Goal: Navigation & Orientation: Find specific page/section

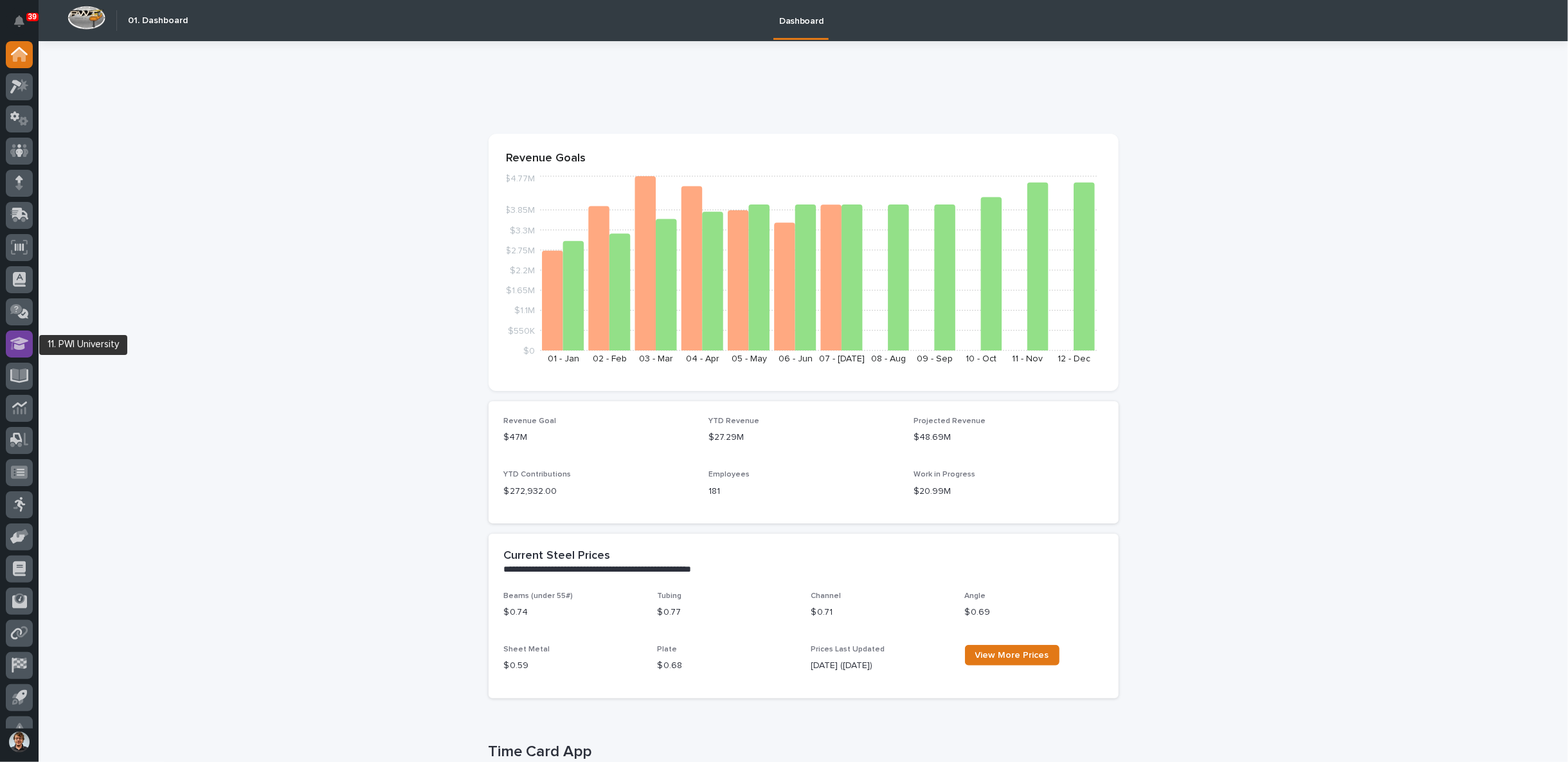
click at [22, 348] on icon at bounding box center [19, 344] width 19 height 13
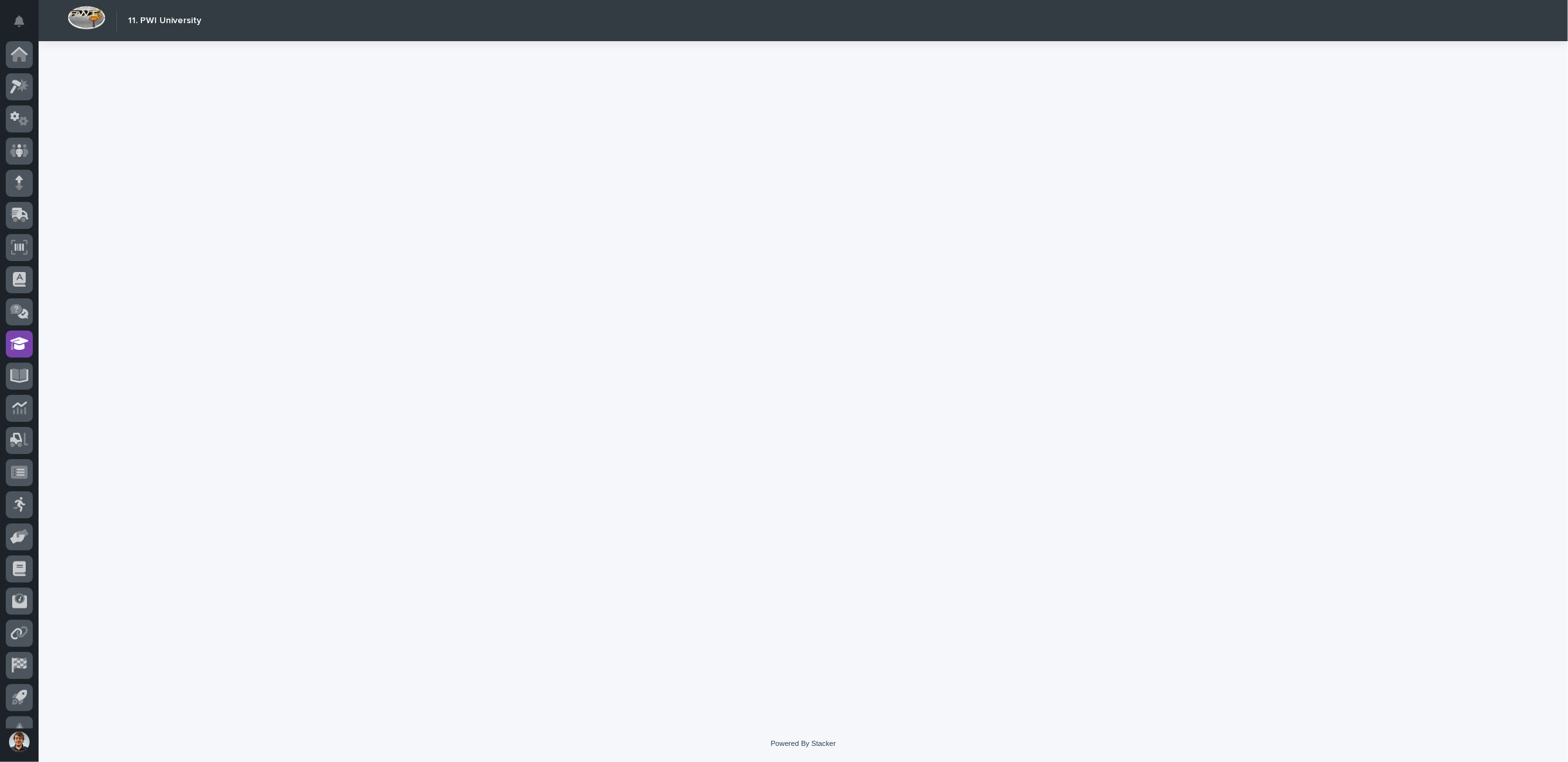
scroll to position [20, 0]
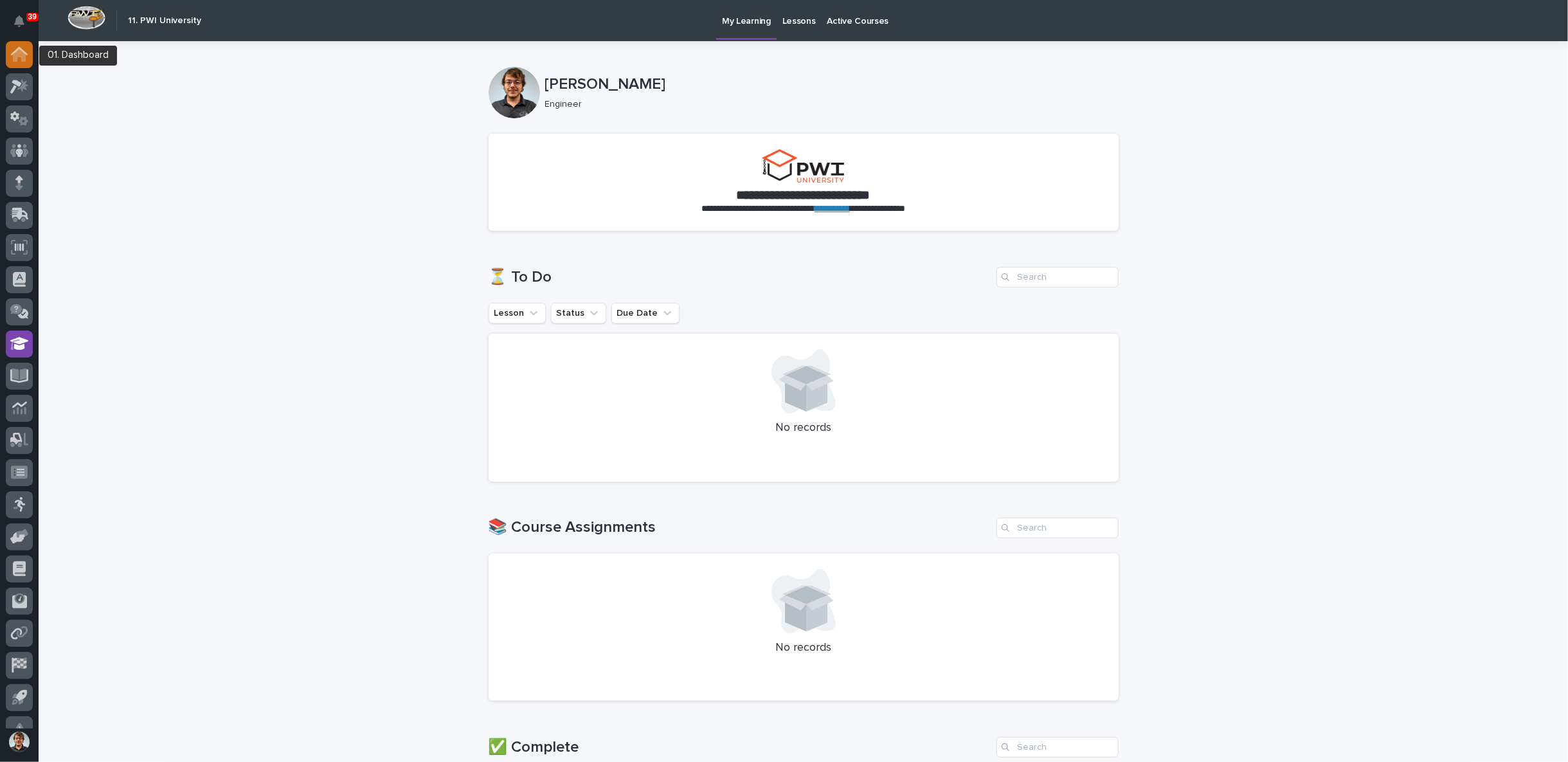
click at [24, 65] on div at bounding box center [19, 54] width 27 height 27
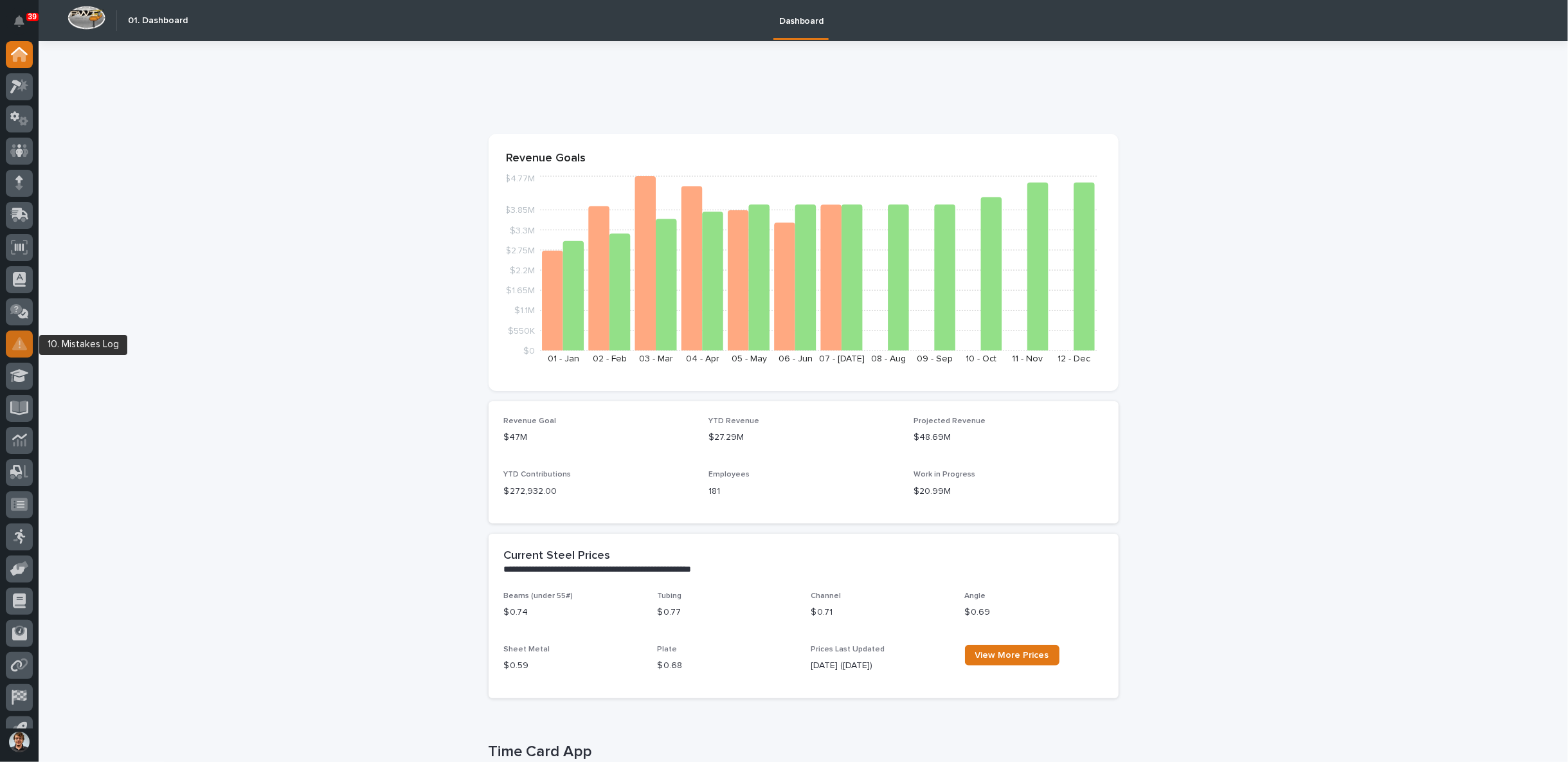
click at [18, 344] on icon at bounding box center [19, 344] width 15 height 13
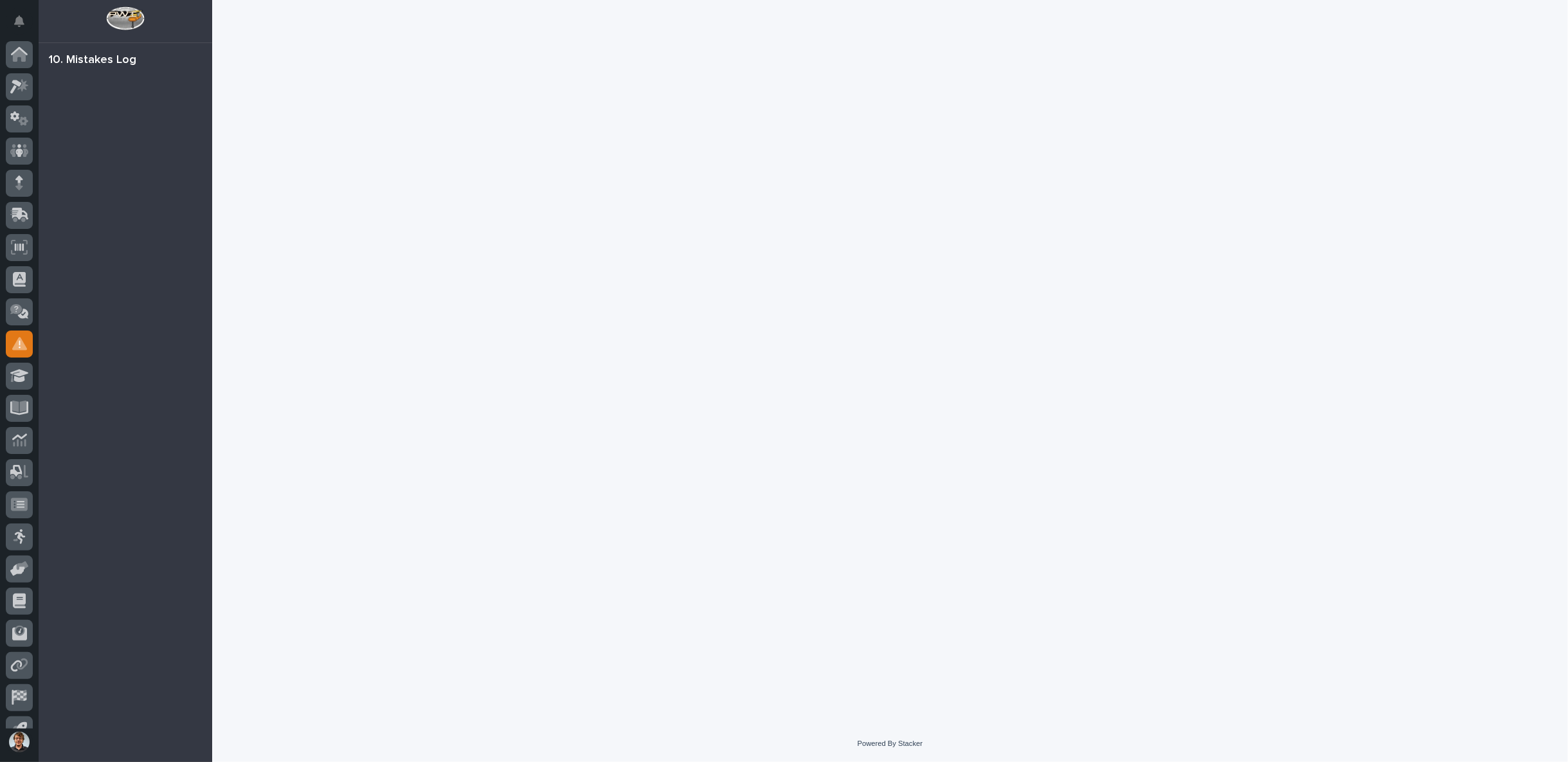
scroll to position [20, 0]
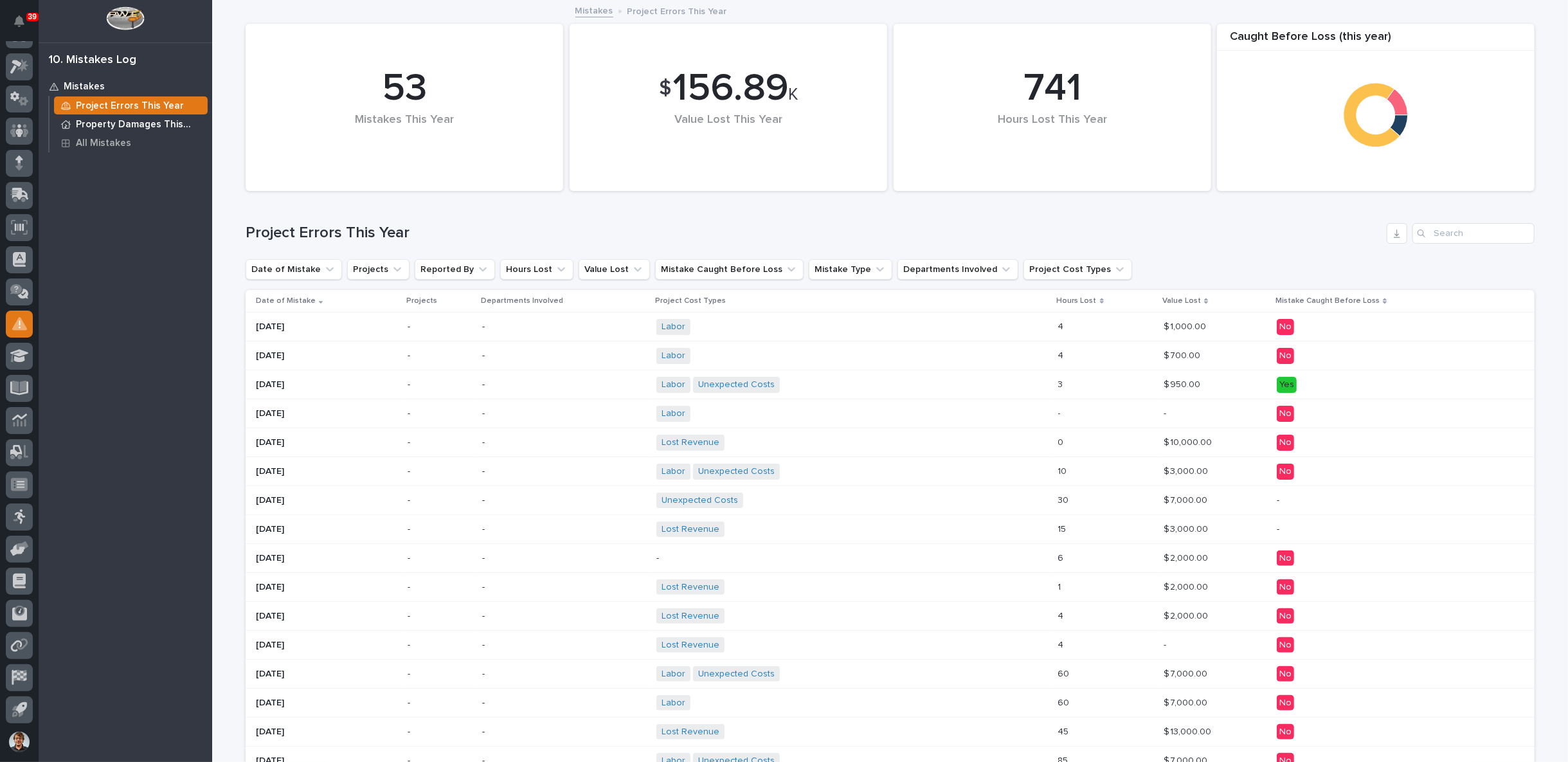
click at [115, 121] on p "Property Damages This Year" at bounding box center [139, 124] width 127 height 12
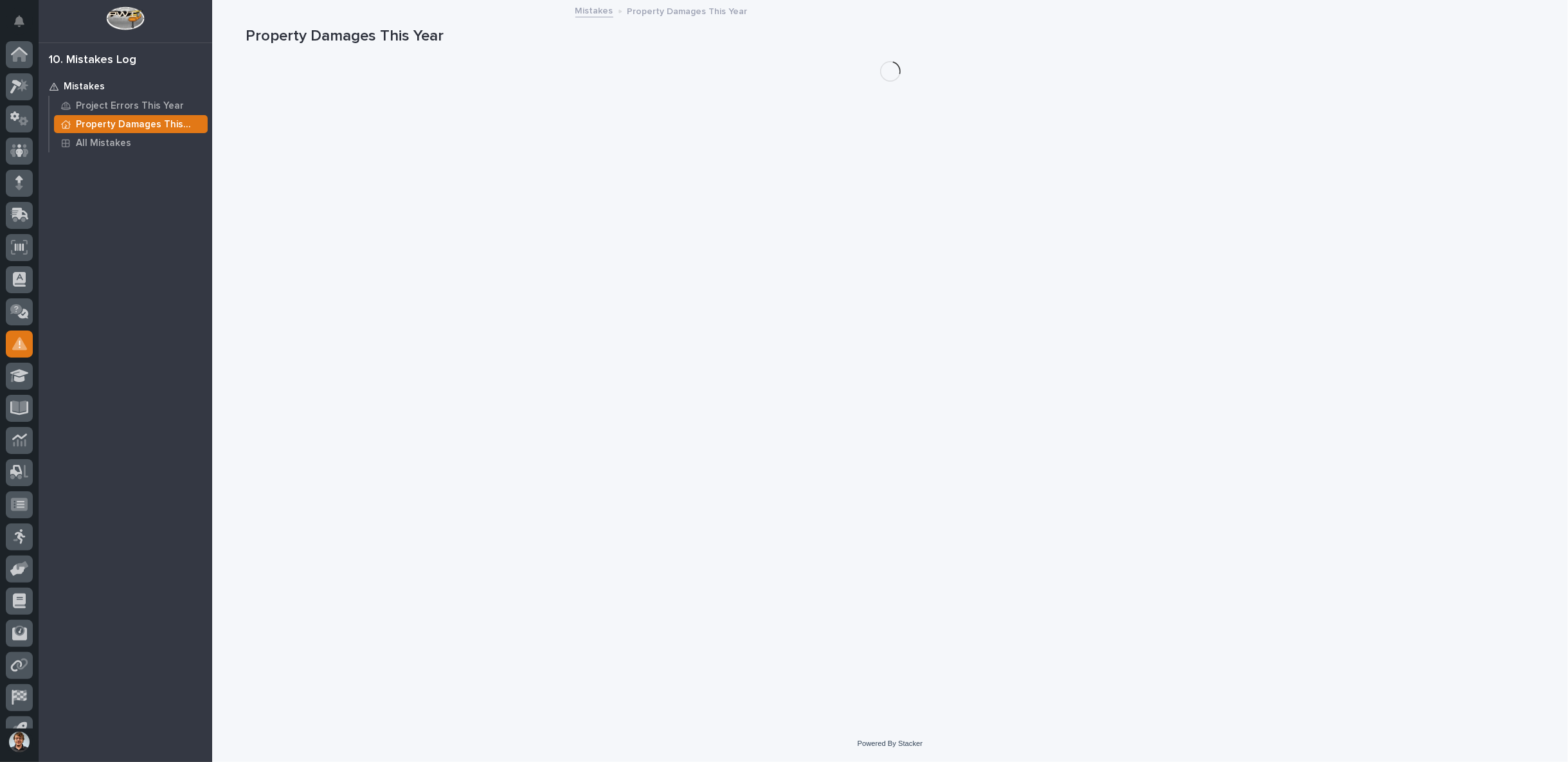
scroll to position [20, 0]
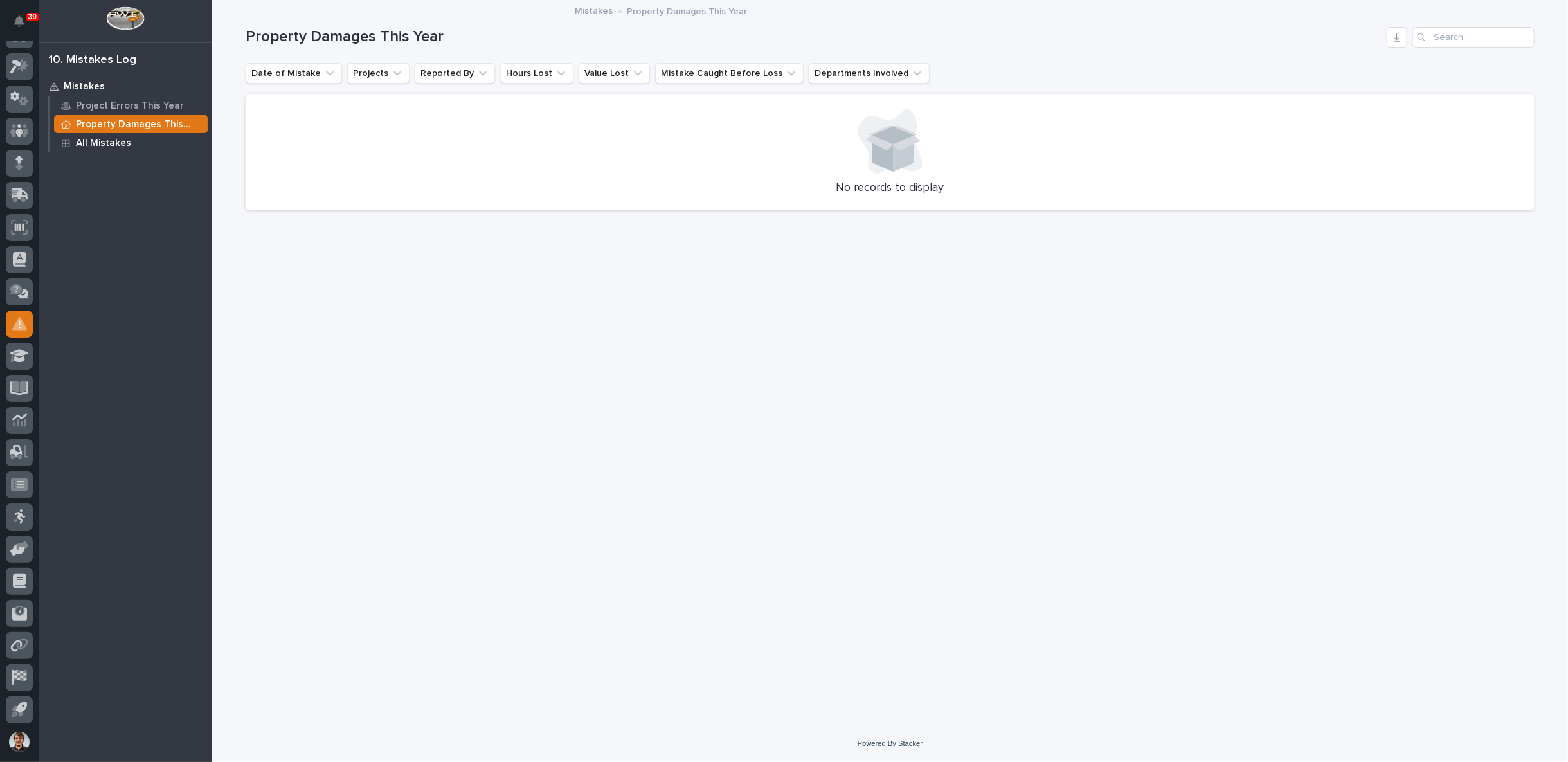
click at [93, 144] on p "All Mistakes" at bounding box center [104, 144] width 56 height 12
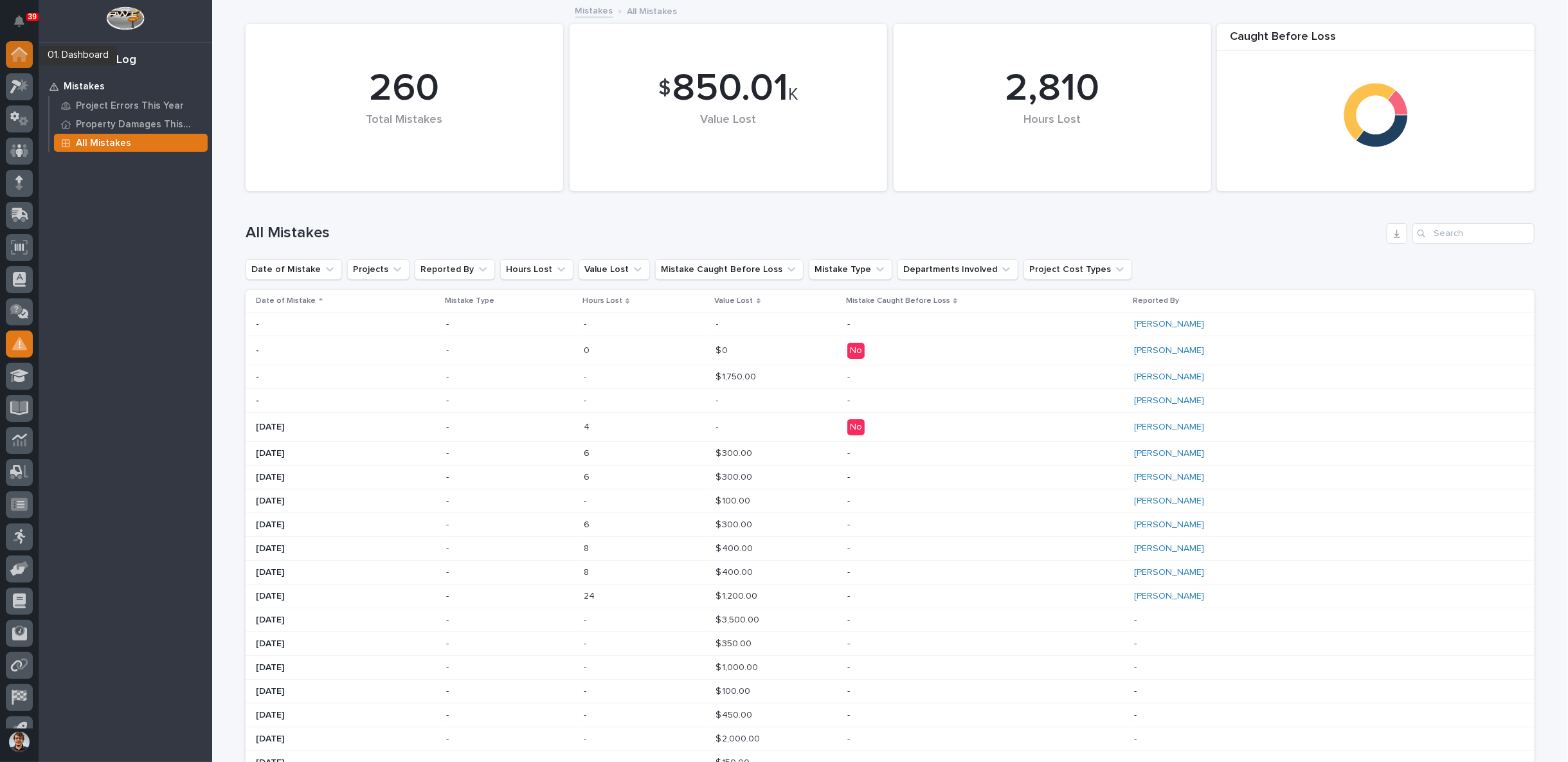
click at [25, 44] on div at bounding box center [19, 54] width 27 height 27
